Goal: Book appointment/travel/reservation

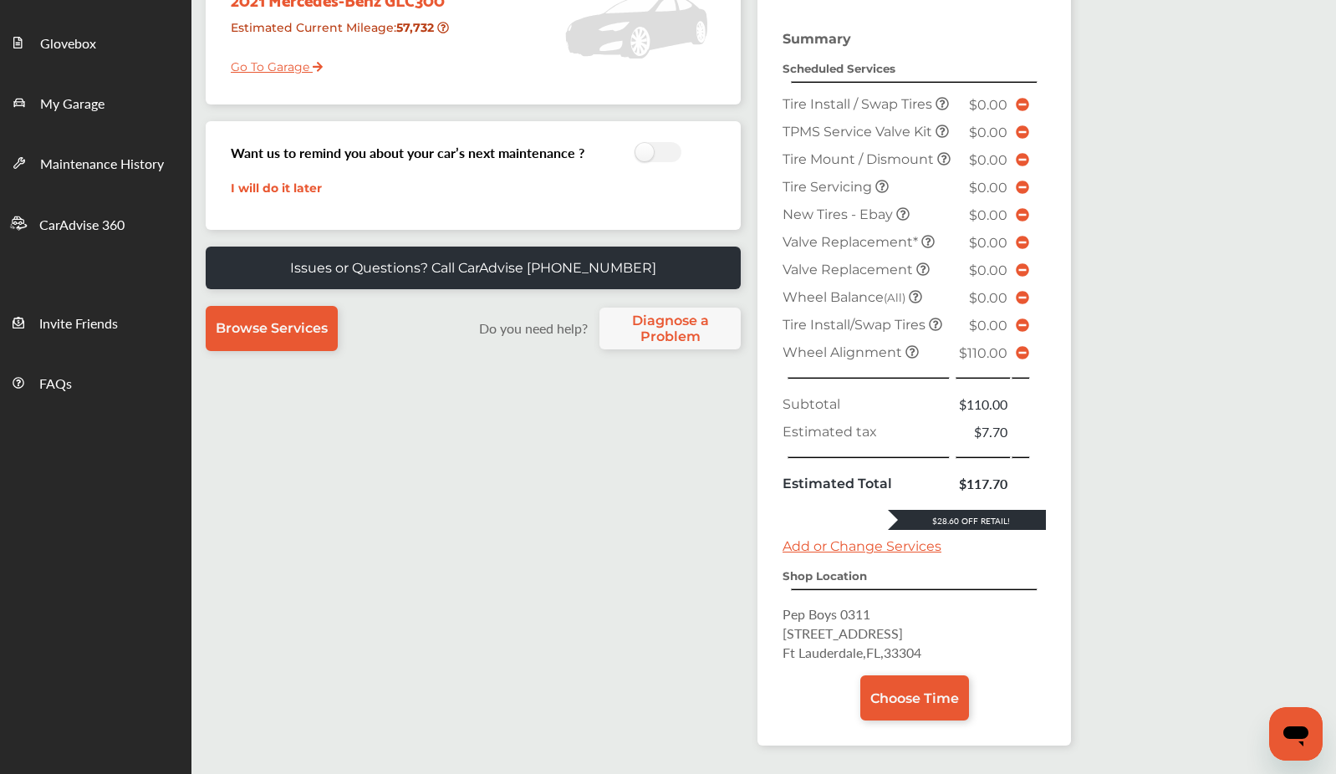
scroll to position [308, 0]
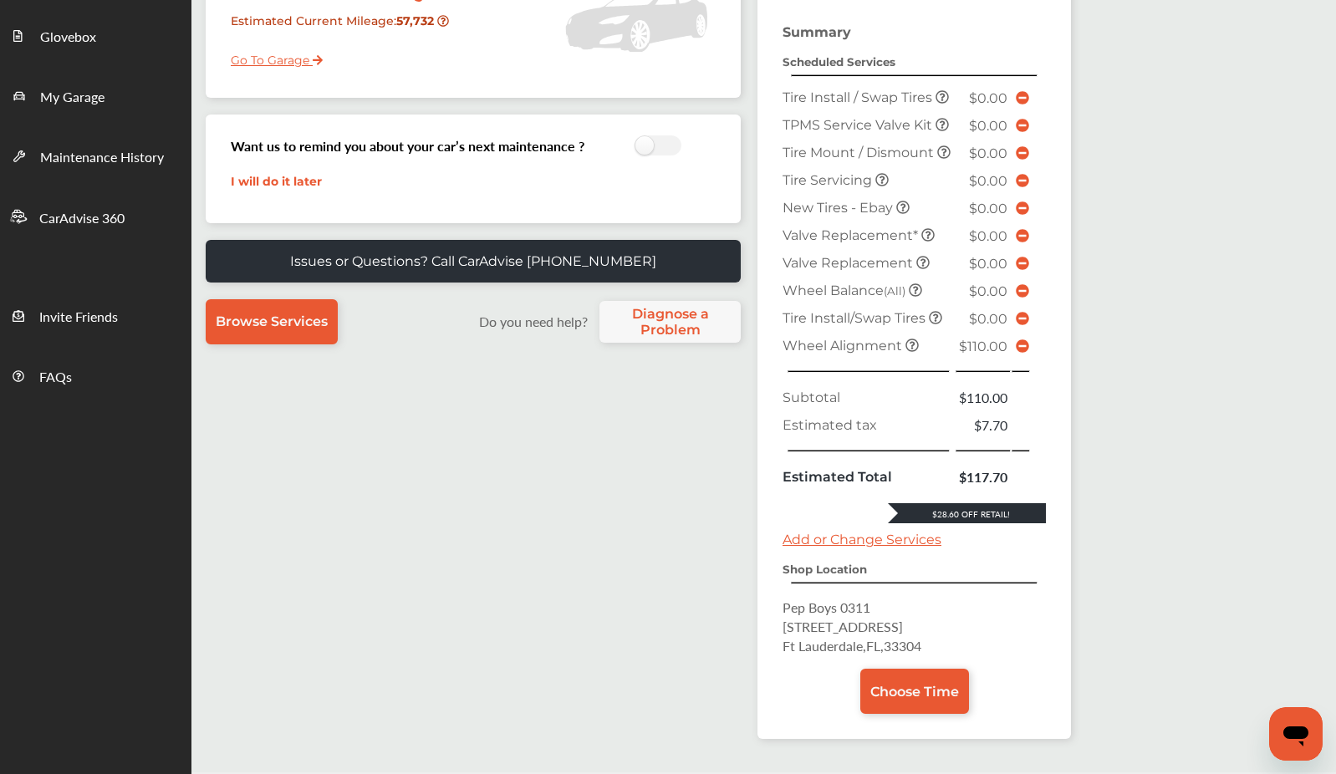
click at [1022, 353] on icon at bounding box center [1022, 345] width 13 height 13
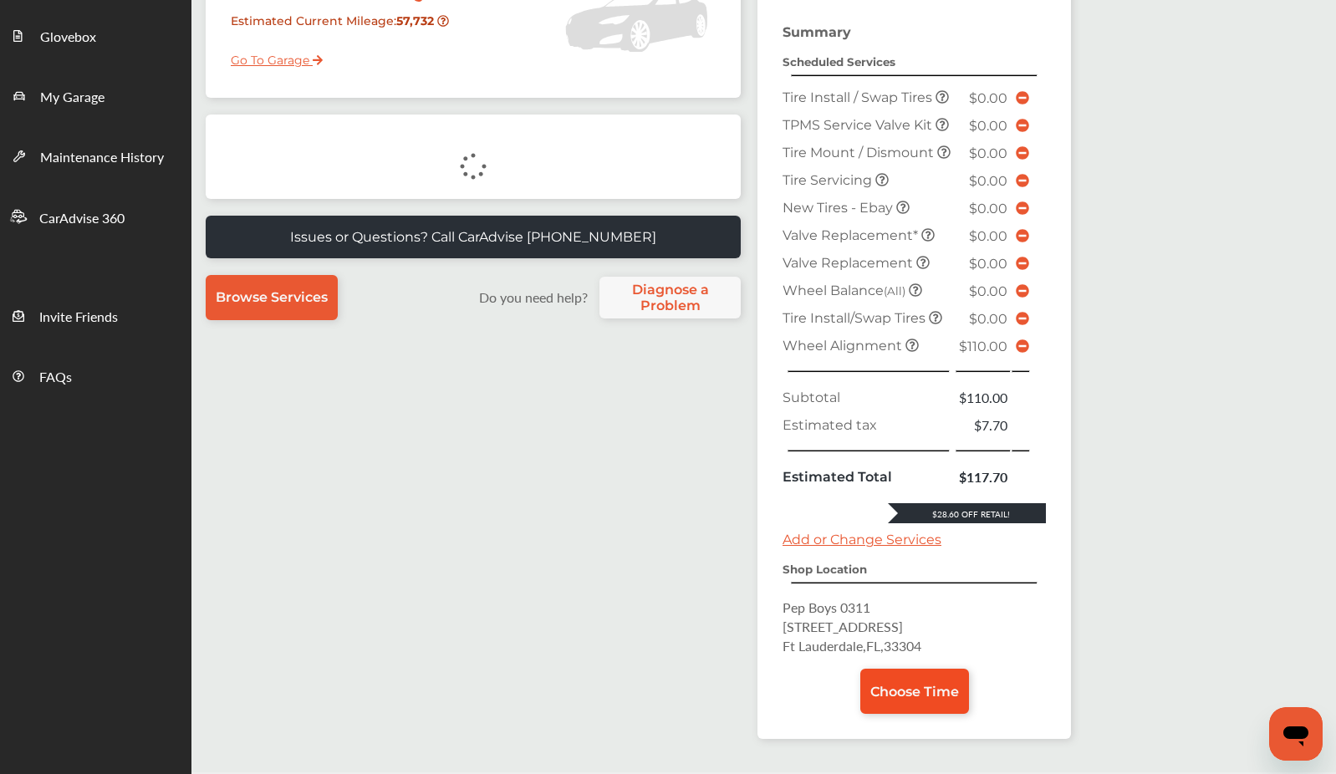
click at [918, 714] on link "Choose Time" at bounding box center [914, 691] width 109 height 45
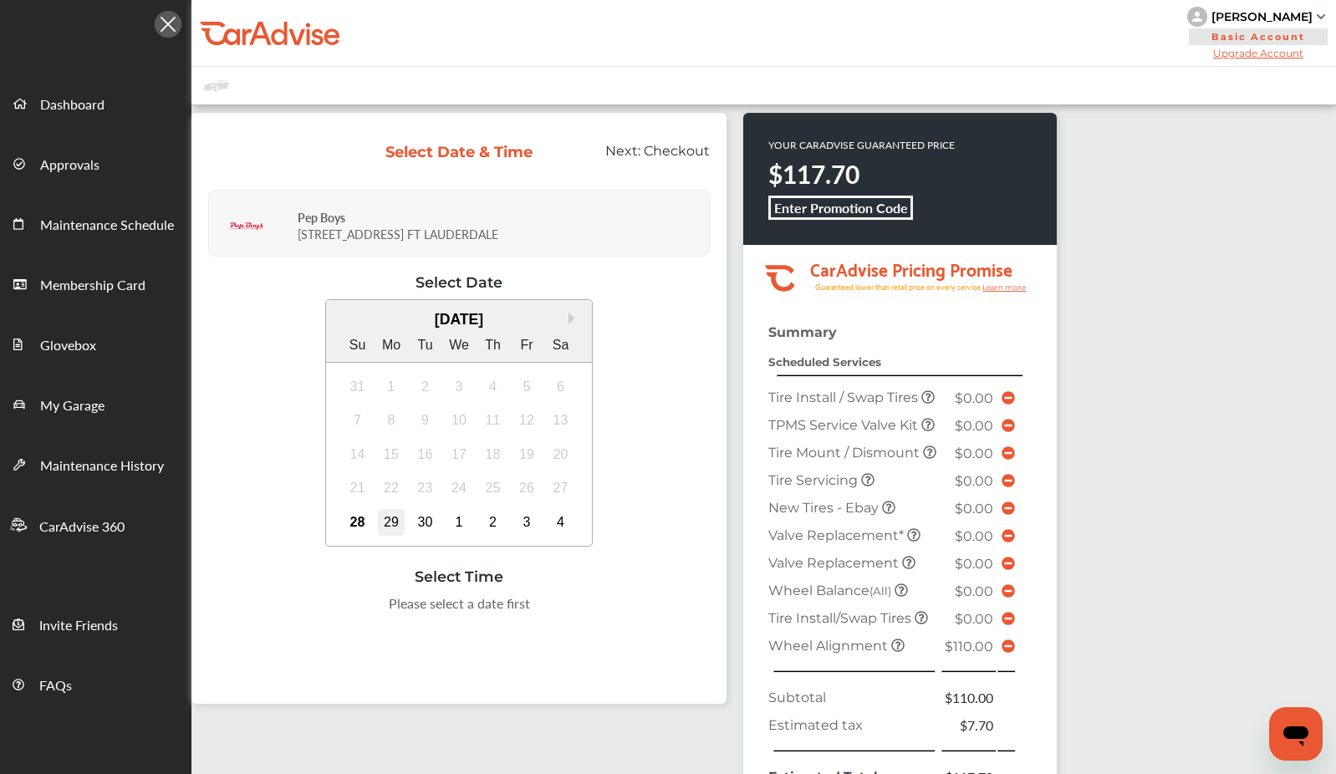
click at [387, 518] on div "29" at bounding box center [391, 522] width 27 height 27
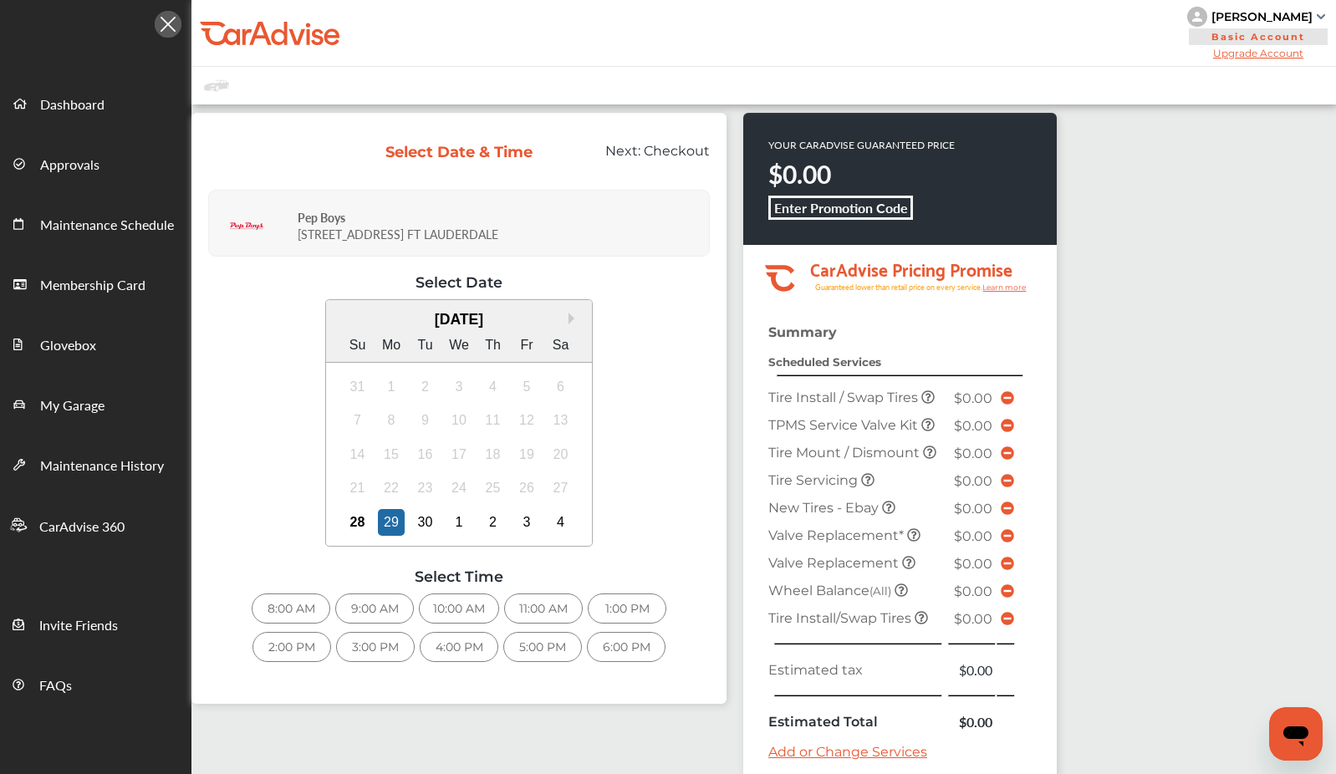
click at [617, 607] on div "1:00 PM" at bounding box center [627, 609] width 79 height 30
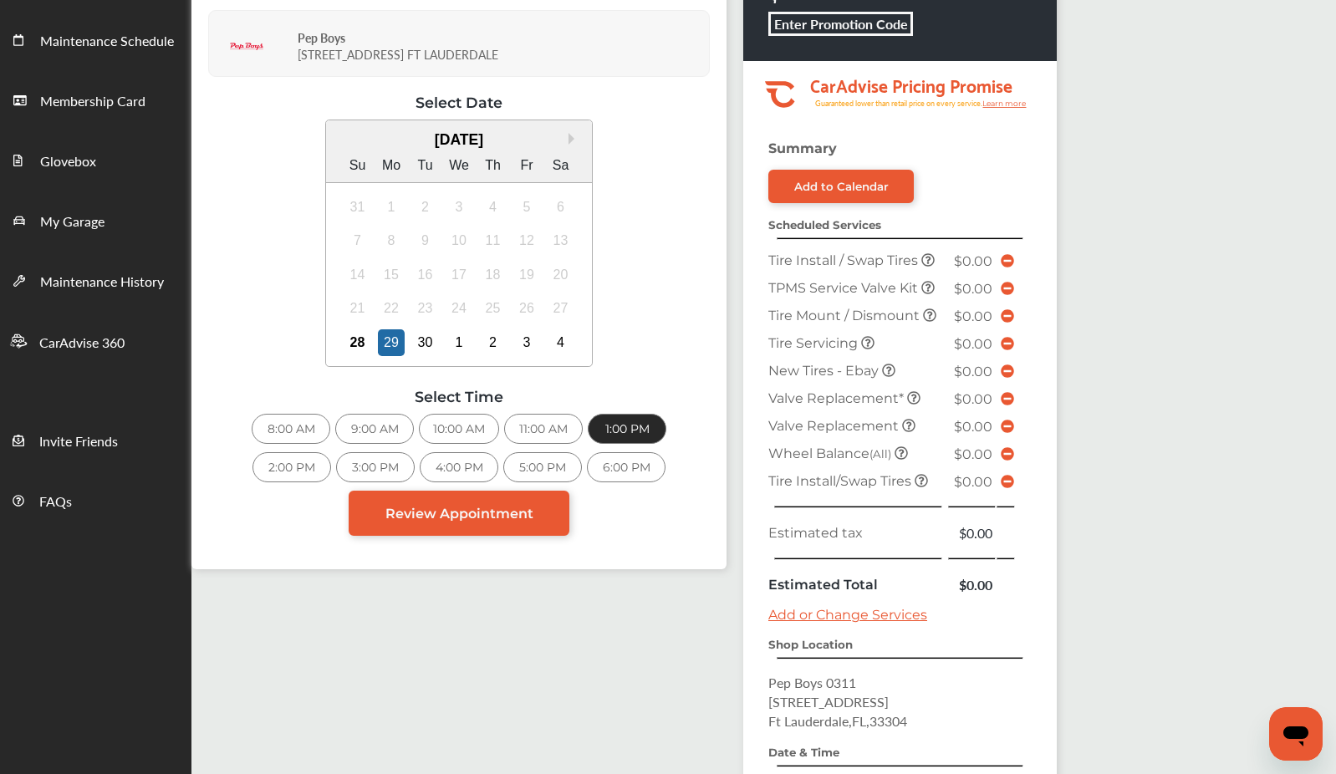
scroll to position [236, 0]
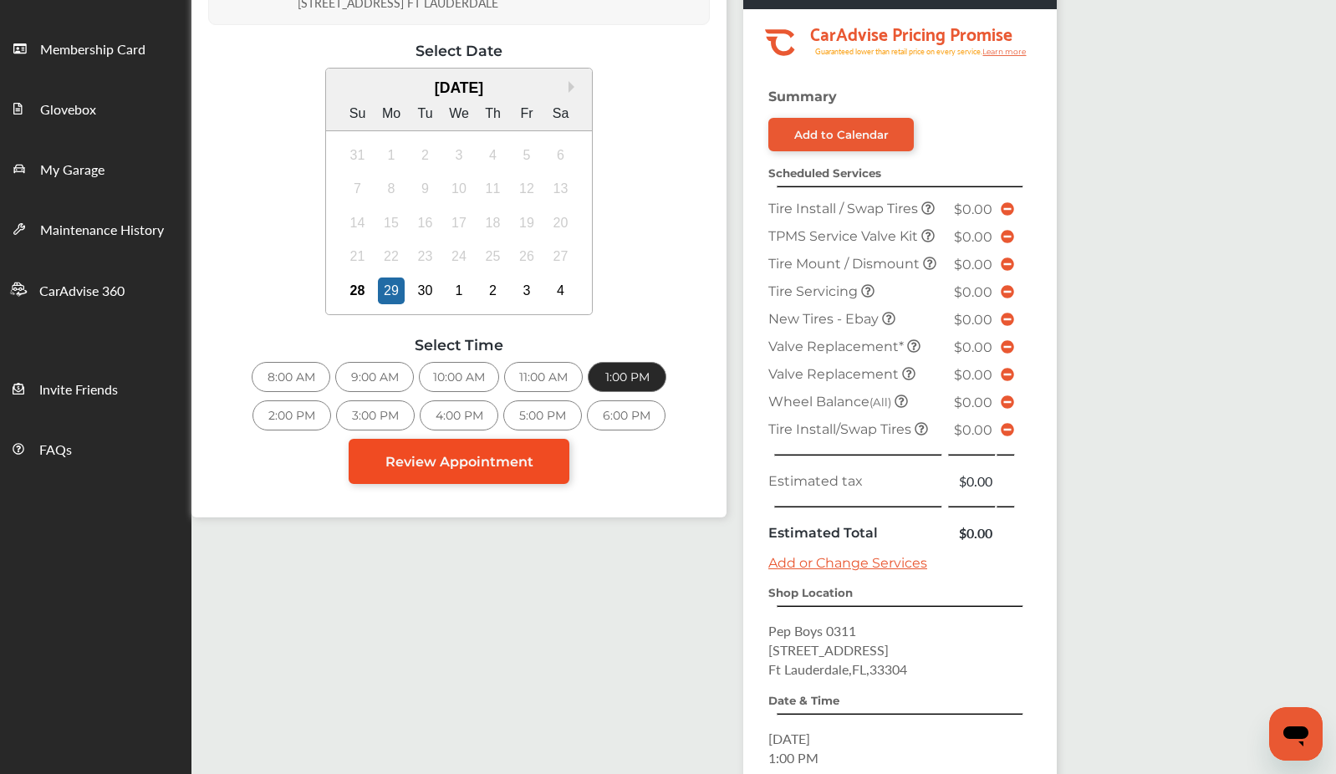
click at [497, 457] on span "Review Appointment" at bounding box center [459, 462] width 148 height 16
